Goal: Task Accomplishment & Management: Complete application form

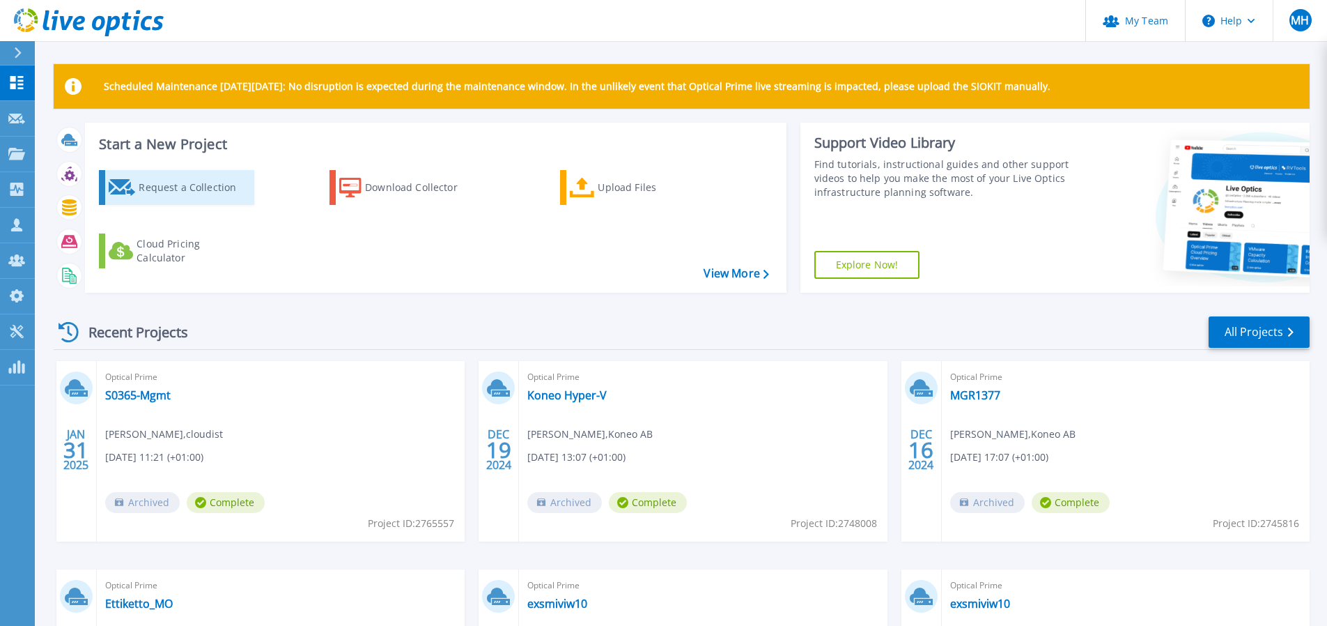
click at [214, 192] on div "Request a Collection" at bounding box center [194, 187] width 111 height 28
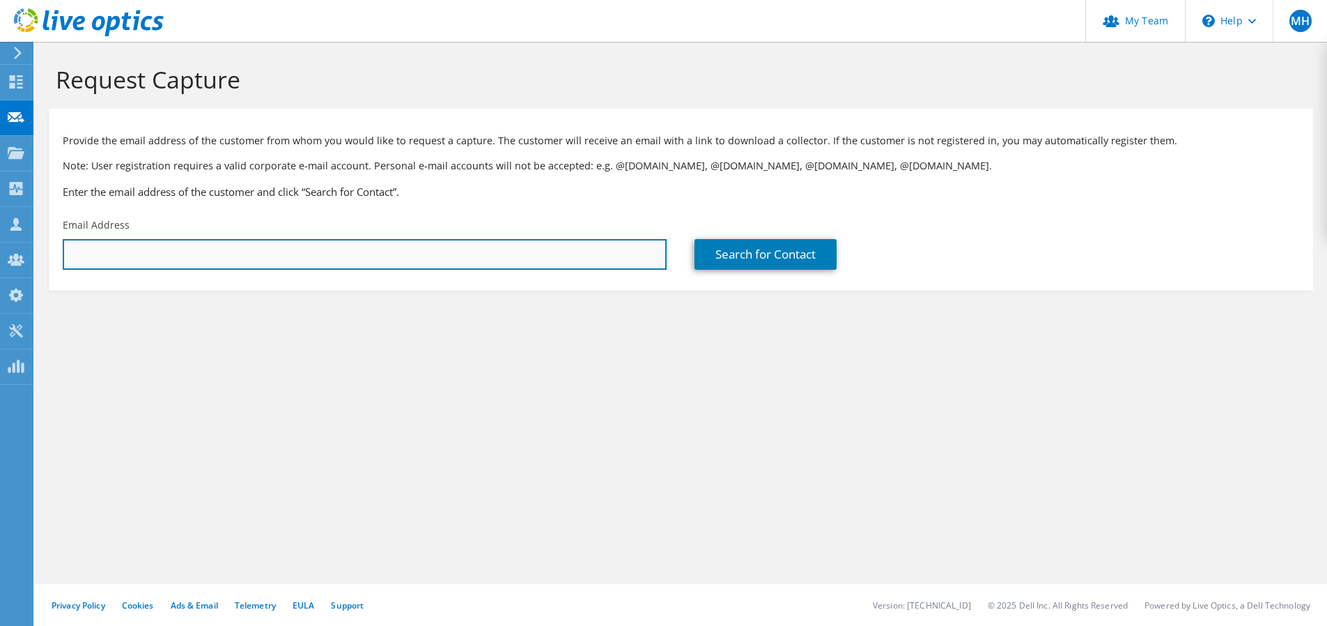
click at [352, 262] on input "text" at bounding box center [365, 254] width 604 height 31
paste input "sebastian.havlund@gibon.se"
type input "sebastian.havlund@gibon.se"
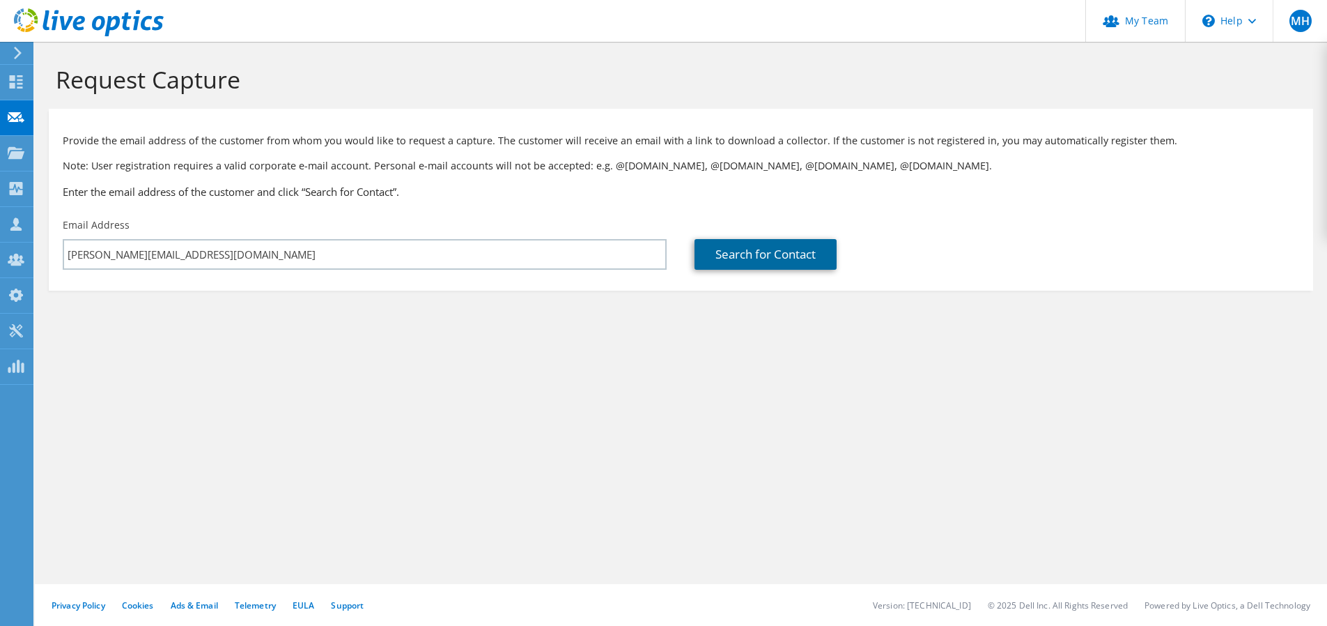
click at [728, 259] on link "Search for Contact" at bounding box center [766, 254] width 142 height 31
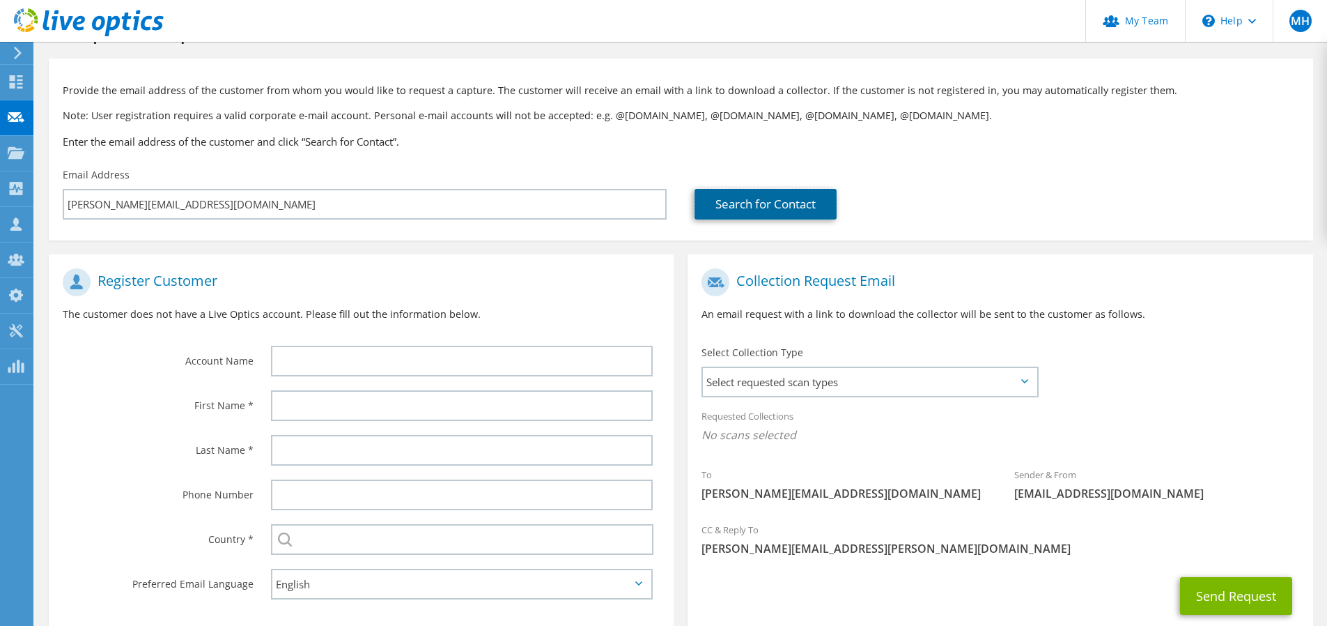
scroll to position [137, 0]
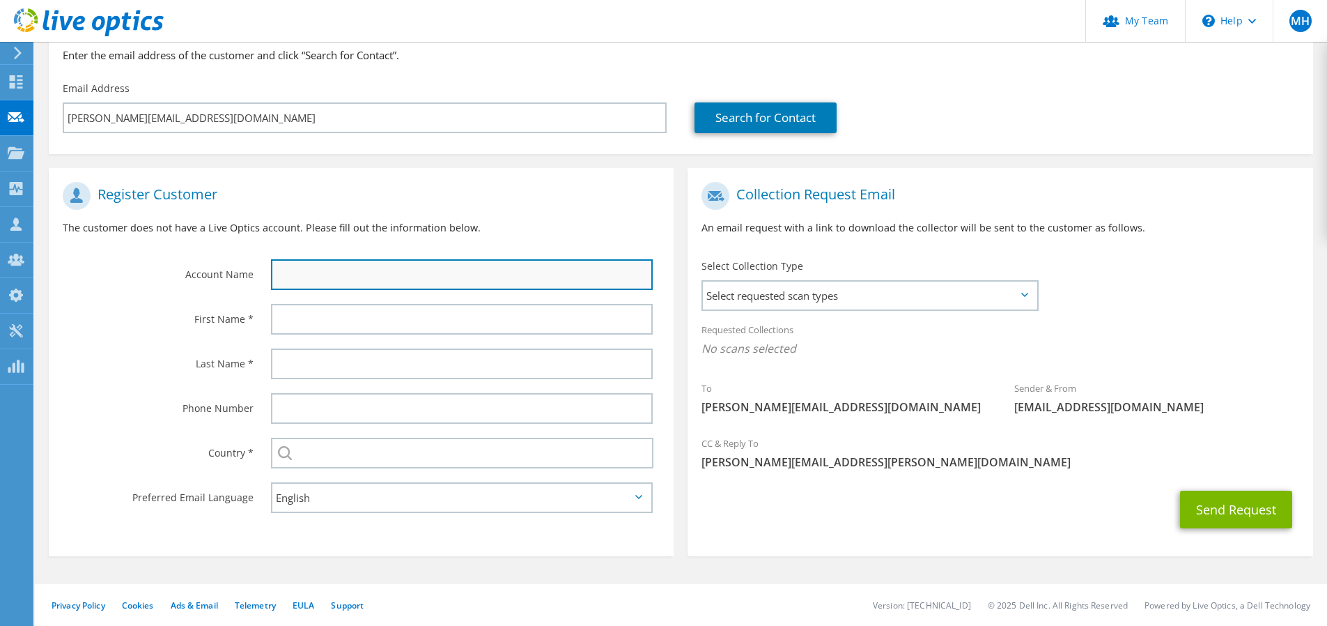
click at [408, 280] on input "text" at bounding box center [462, 274] width 382 height 31
type input "F"
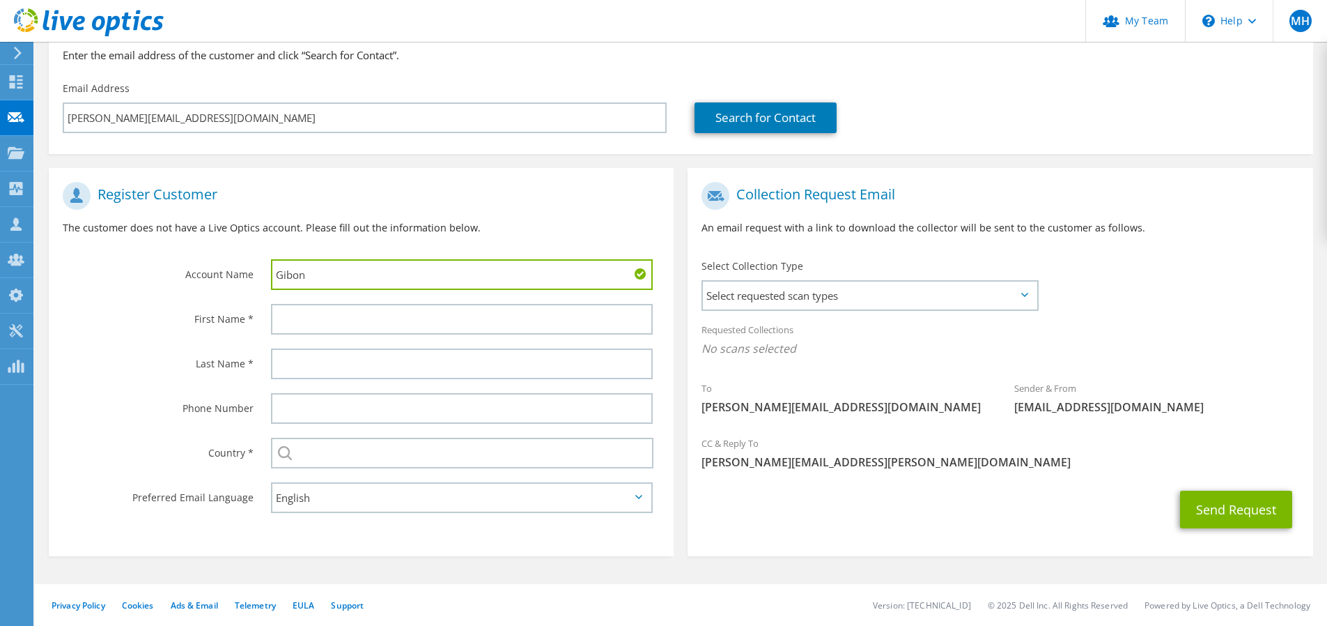
type input "Gibon"
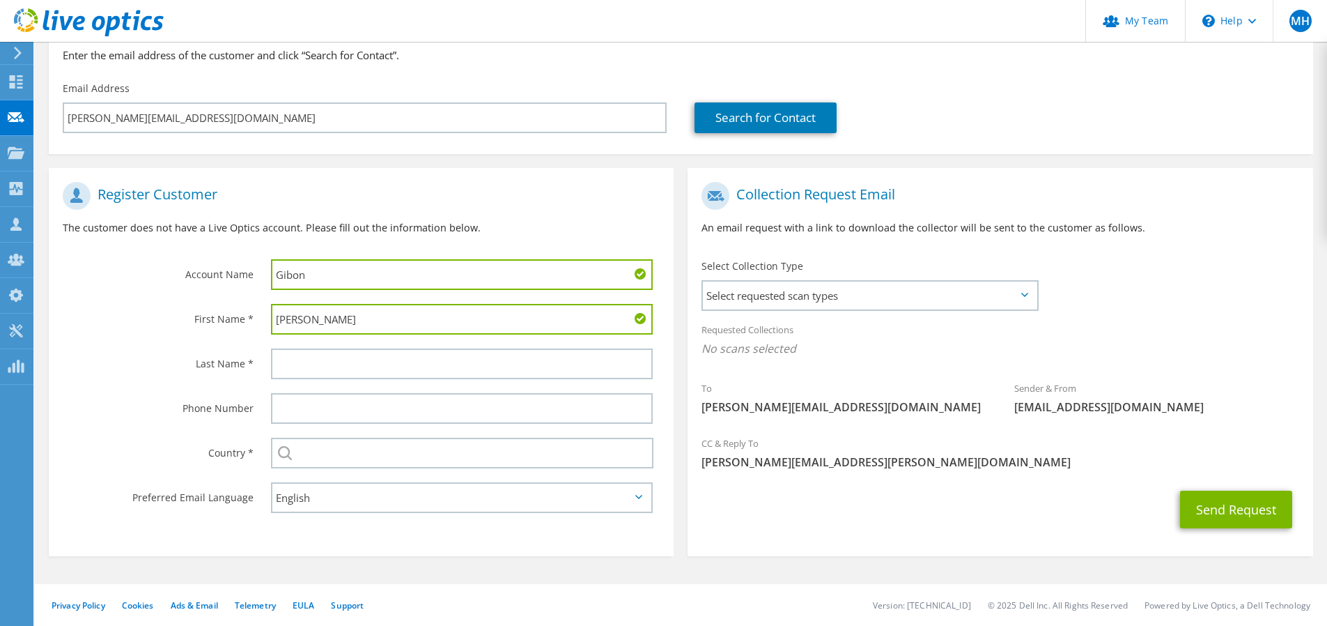
type input "Sebastian"
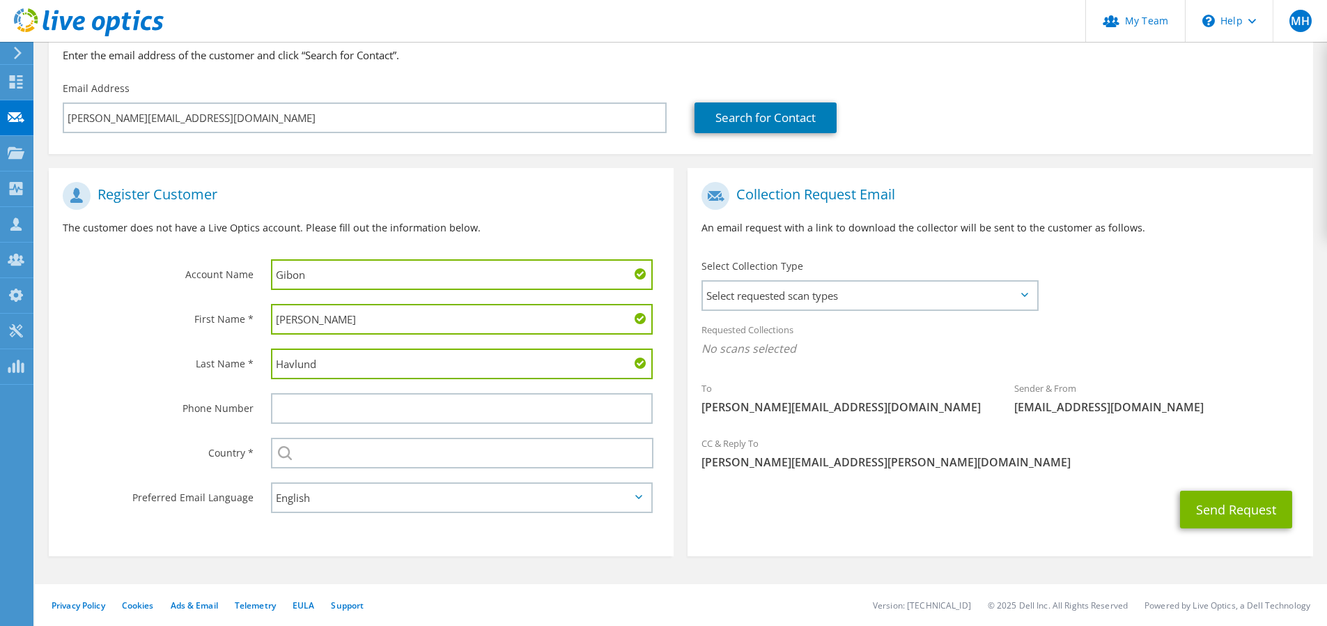
type input "Havlund"
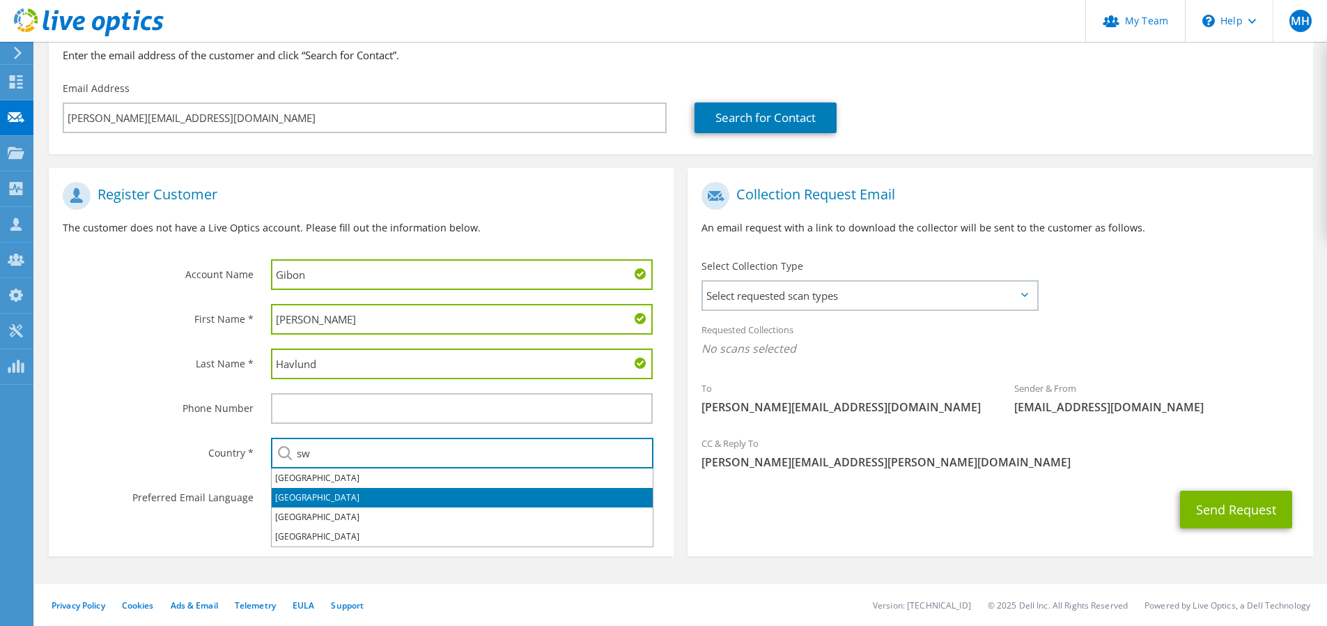
click at [299, 494] on li "Sweden" at bounding box center [462, 498] width 381 height 20
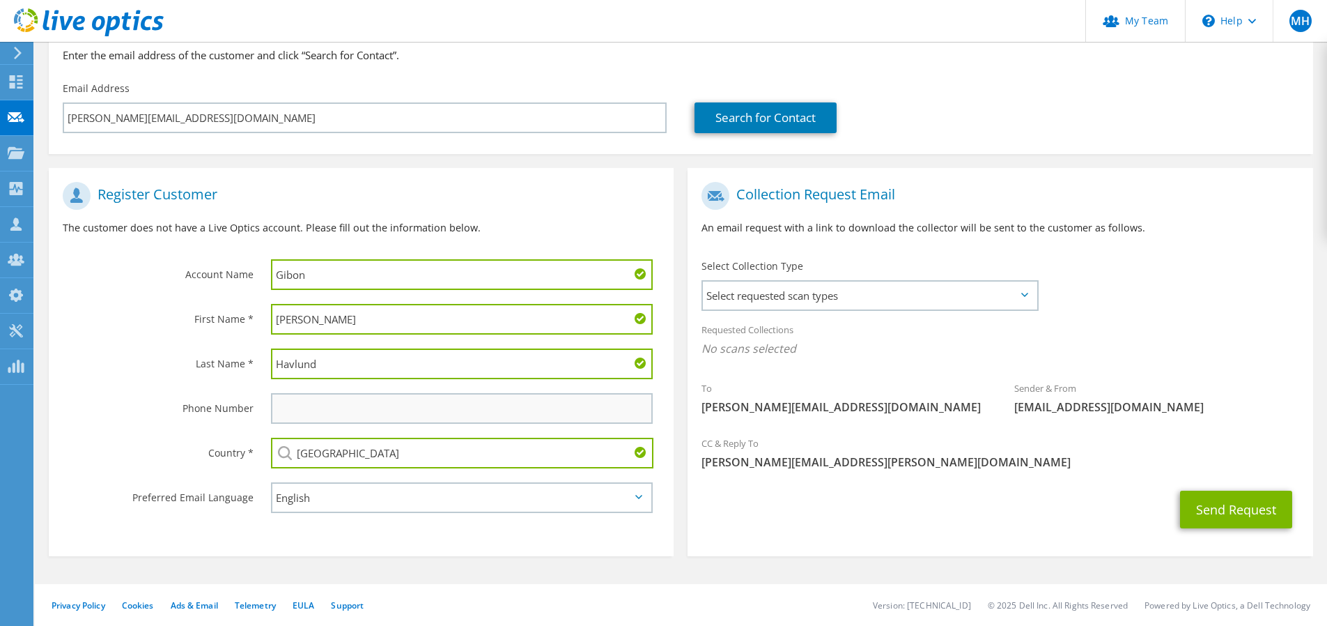
type input "Sweden"
drag, startPoint x: 338, startPoint y: 419, endPoint x: 351, endPoint y: 413, distance: 14.4
click at [338, 419] on input "text" at bounding box center [462, 408] width 382 height 31
click at [189, 455] on label "Country *" at bounding box center [158, 449] width 191 height 22
click at [829, 292] on span "Select requested scan types" at bounding box center [870, 295] width 334 height 28
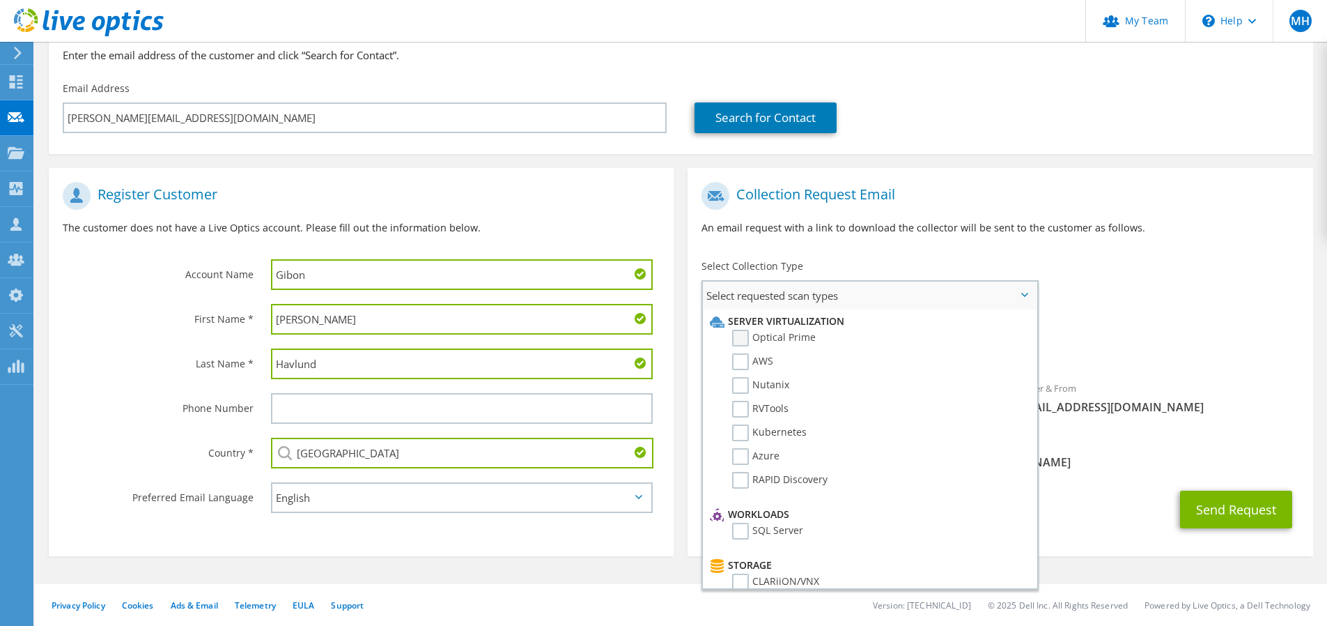
click at [747, 337] on label "Optical Prime" at bounding box center [774, 338] width 84 height 17
click at [0, 0] on input "Optical Prime" at bounding box center [0, 0] width 0 height 0
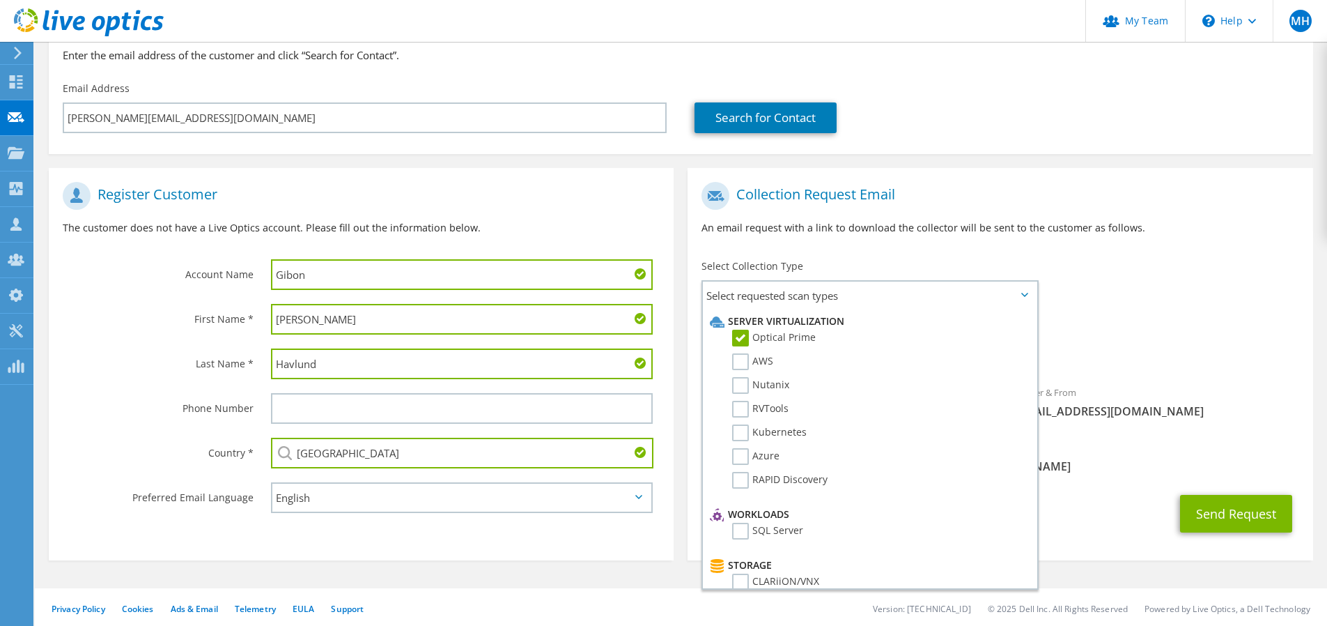
click at [1148, 309] on div "To sebastian.havlund@gibon.se Sender & From liveoptics@liveoptics.com" at bounding box center [1000, 304] width 625 height 258
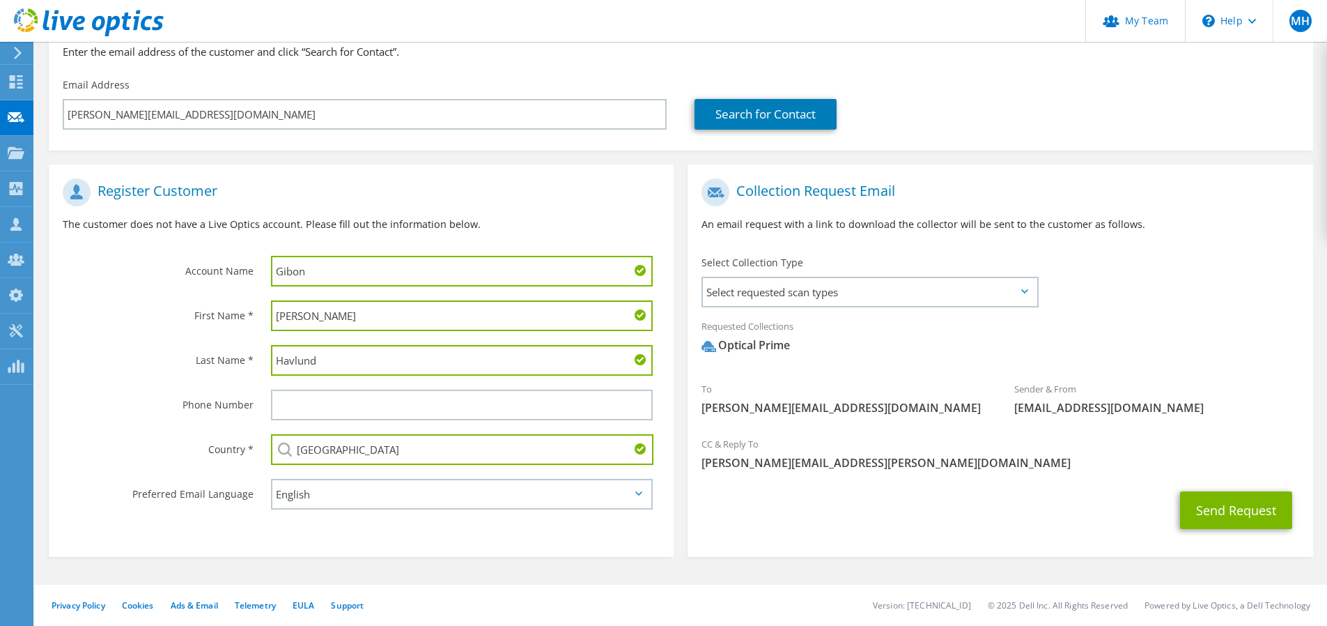
scroll to position [141, 0]
click at [1224, 509] on button "Send Request" at bounding box center [1236, 510] width 112 height 38
